Goal: Understand process/instructions: Learn how to perform a task or action

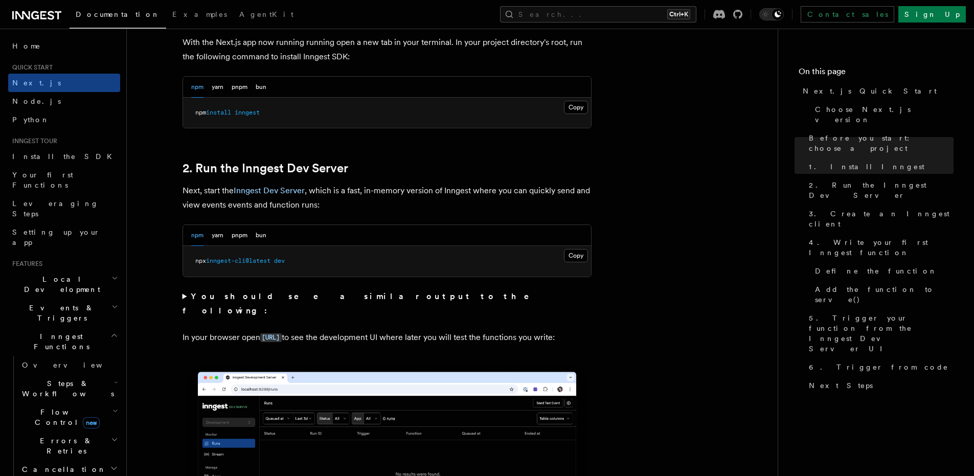
click at [588, 256] on pre "npx inngest-cli@latest dev" at bounding box center [387, 261] width 408 height 31
click at [580, 256] on button "Copy Copied" at bounding box center [576, 255] width 24 height 13
click at [260, 232] on button "bun" at bounding box center [261, 235] width 11 height 21
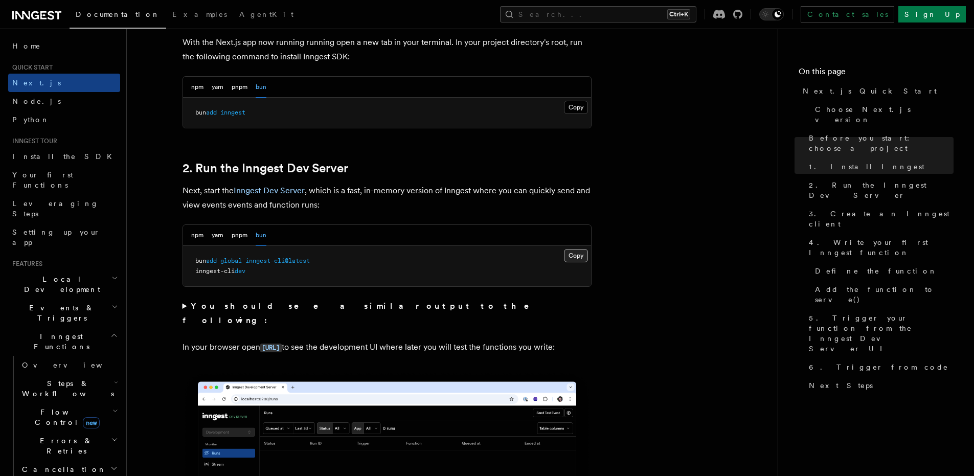
click at [580, 252] on button "Copy Copied" at bounding box center [576, 255] width 24 height 13
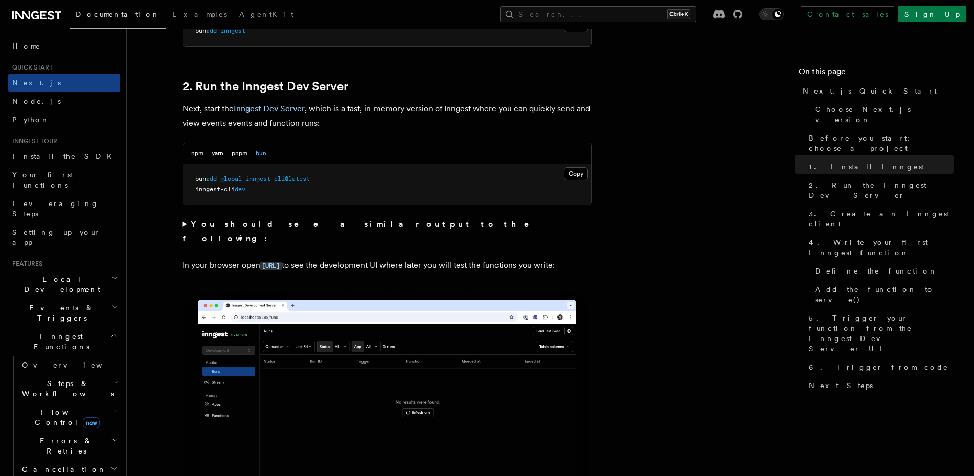
scroll to position [673, 0]
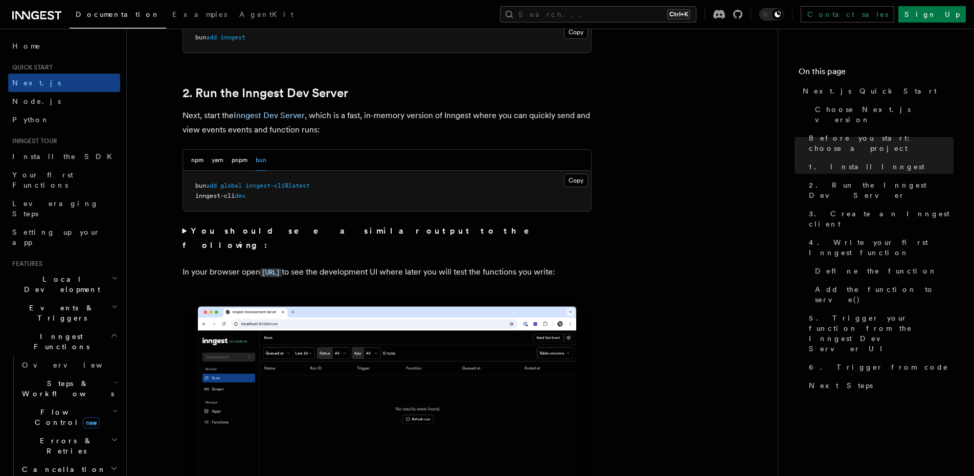
click at [185, 159] on div "npm yarn pnpm bun" at bounding box center [387, 160] width 408 height 21
click at [186, 165] on div "npm yarn pnpm bun" at bounding box center [387, 160] width 408 height 21
click at [199, 159] on button "npm" at bounding box center [197, 160] width 12 height 21
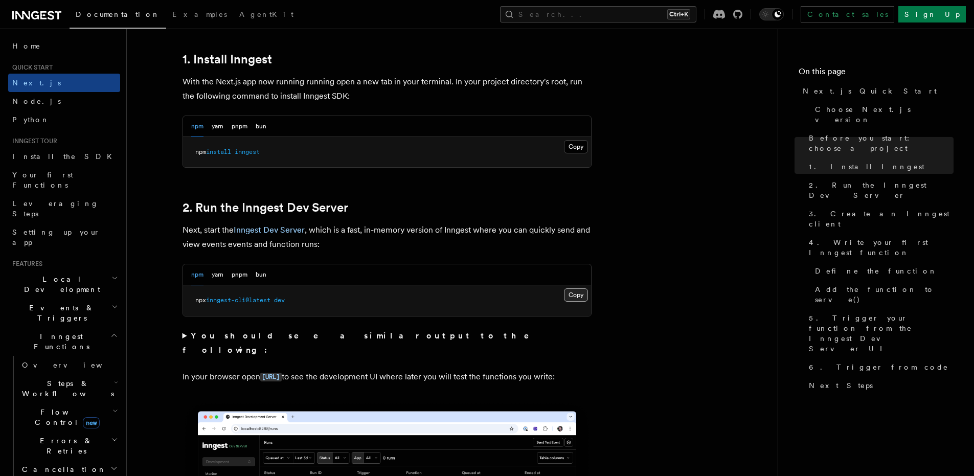
scroll to position [558, 0]
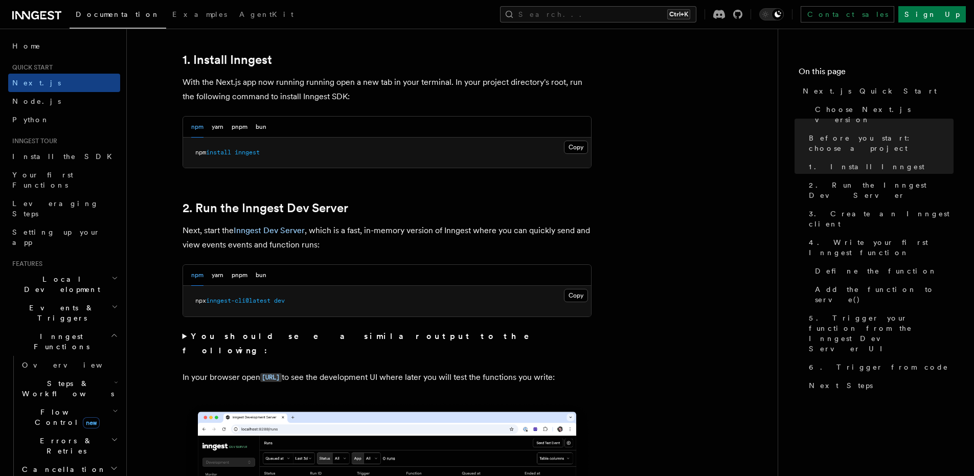
click at [267, 125] on div "npm yarn pnpm bun" at bounding box center [387, 127] width 408 height 21
click at [260, 129] on button "bun" at bounding box center [261, 127] width 11 height 21
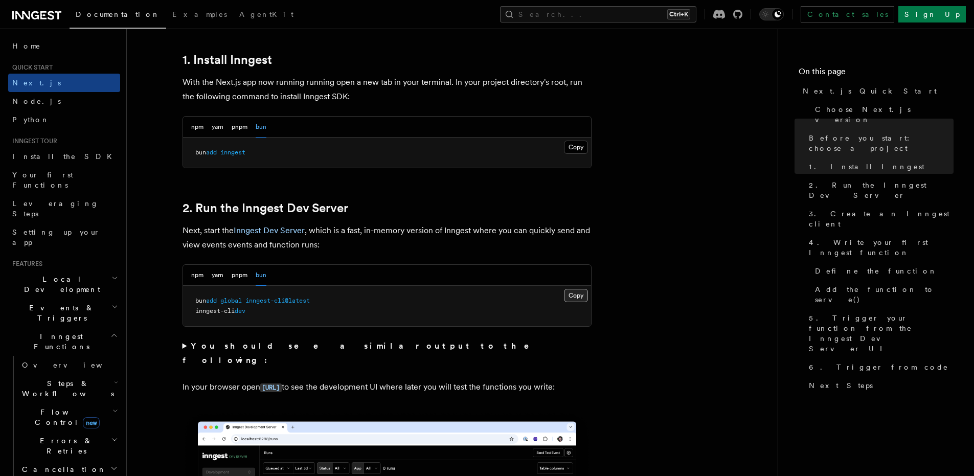
click at [573, 296] on button "Copy Copied" at bounding box center [576, 295] width 24 height 13
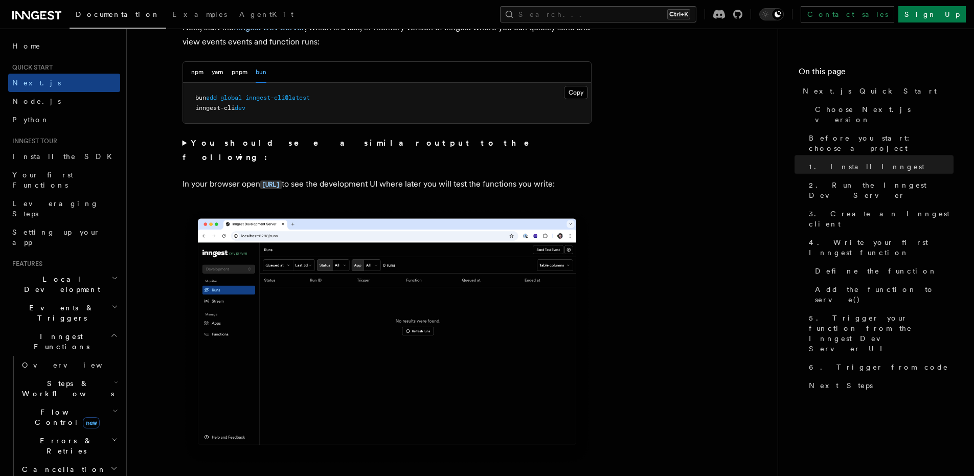
scroll to position [761, 0]
click at [351, 144] on strong "You should see a similar output to the following:" at bounding box center [363, 150] width 361 height 24
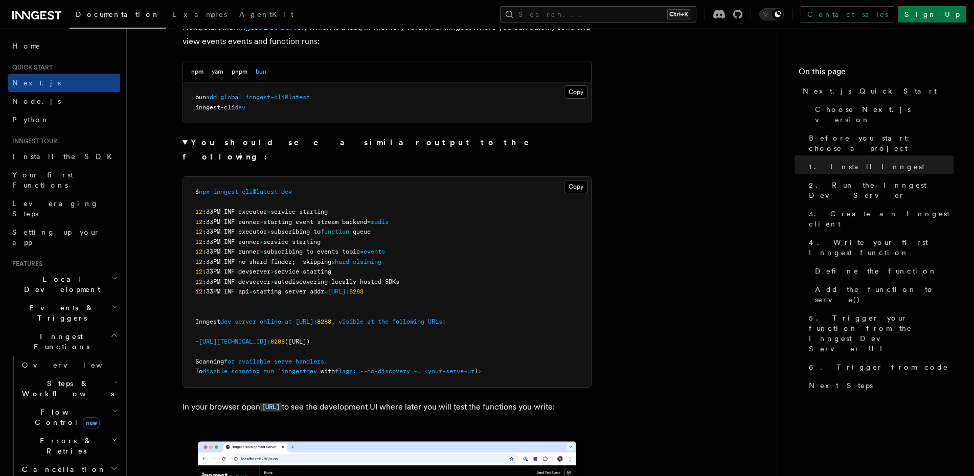
click at [351, 144] on strong "You should see a similar output to the following:" at bounding box center [363, 150] width 361 height 24
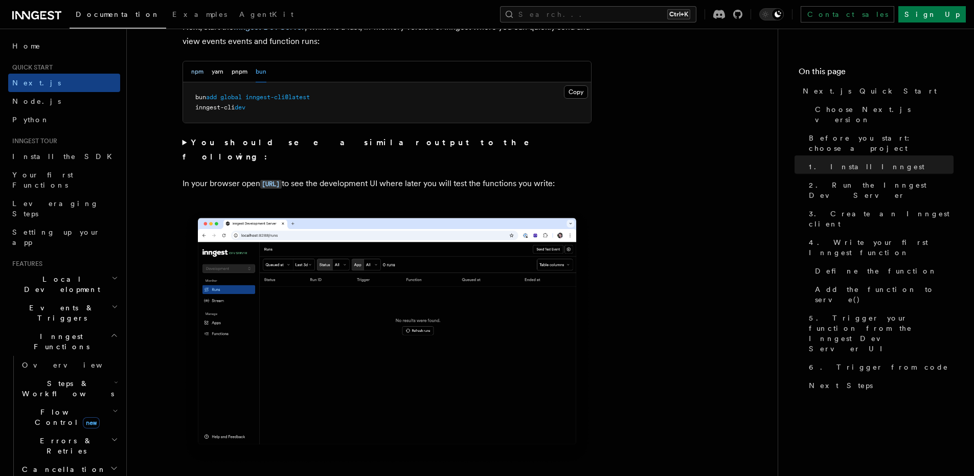
click at [195, 73] on button "npm" at bounding box center [197, 71] width 12 height 21
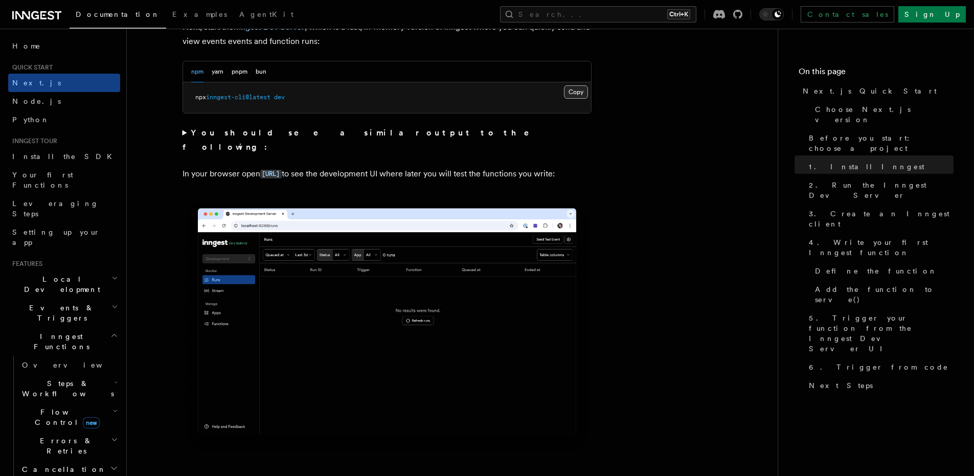
click at [580, 91] on button "Copy Copied" at bounding box center [576, 91] width 24 height 13
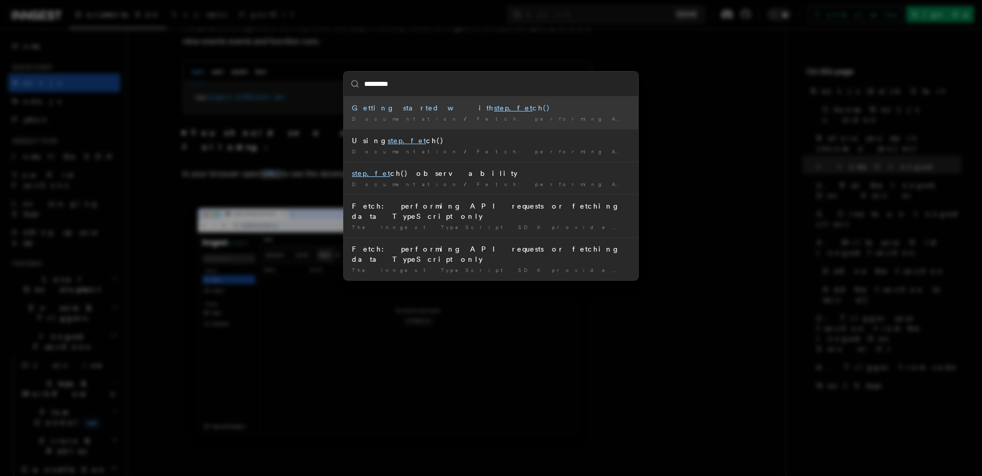
type input "**********"
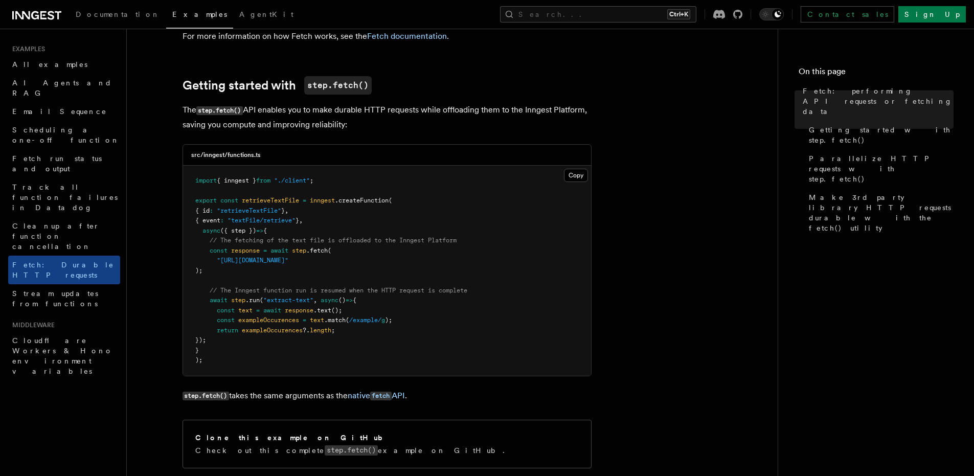
scroll to position [108, 0]
